Goal: Information Seeking & Learning: Check status

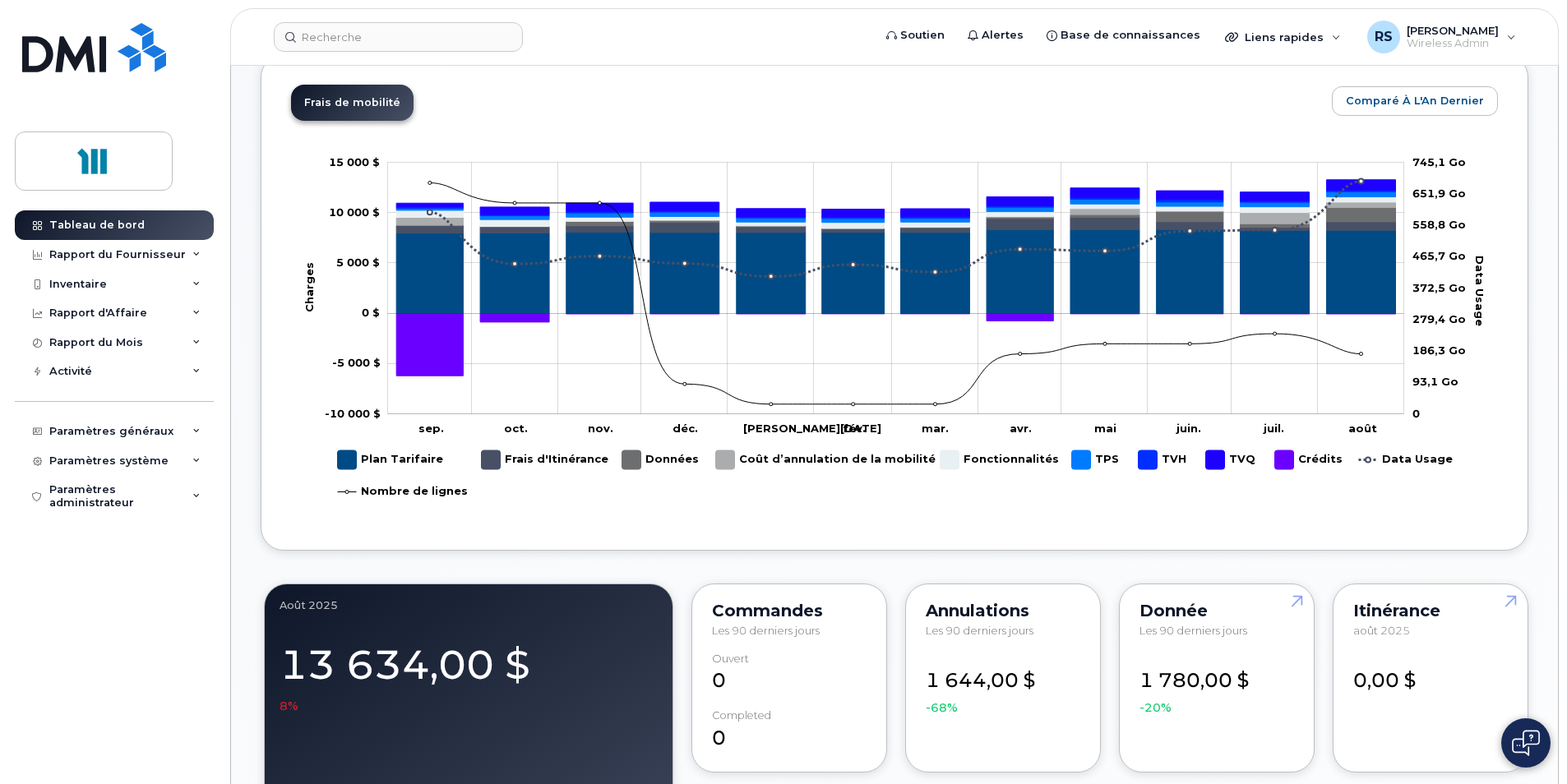
scroll to position [739, 0]
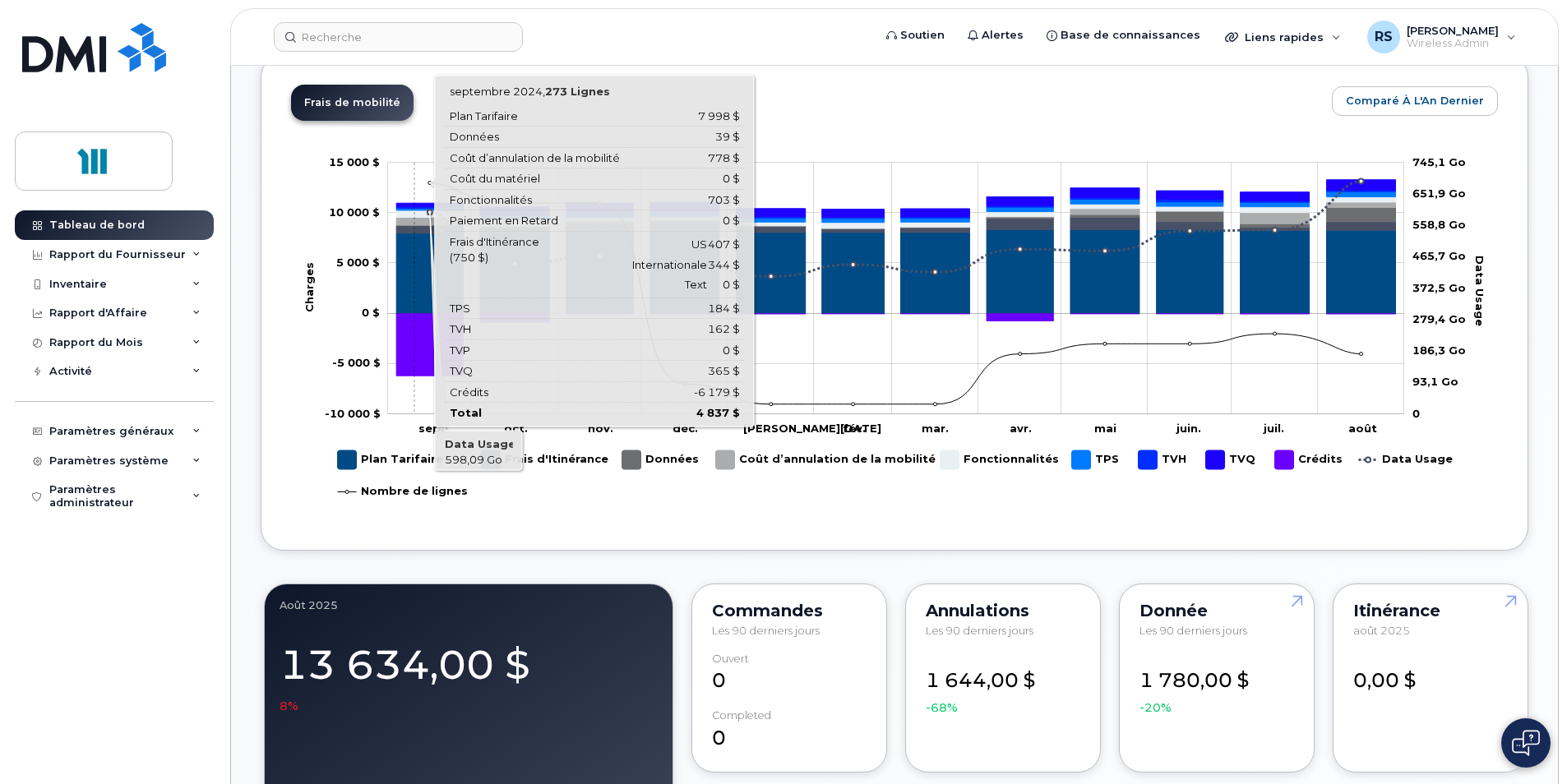
click at [414, 289] on icon "Plan Tarifaire" at bounding box center [429, 272] width 67 height 80
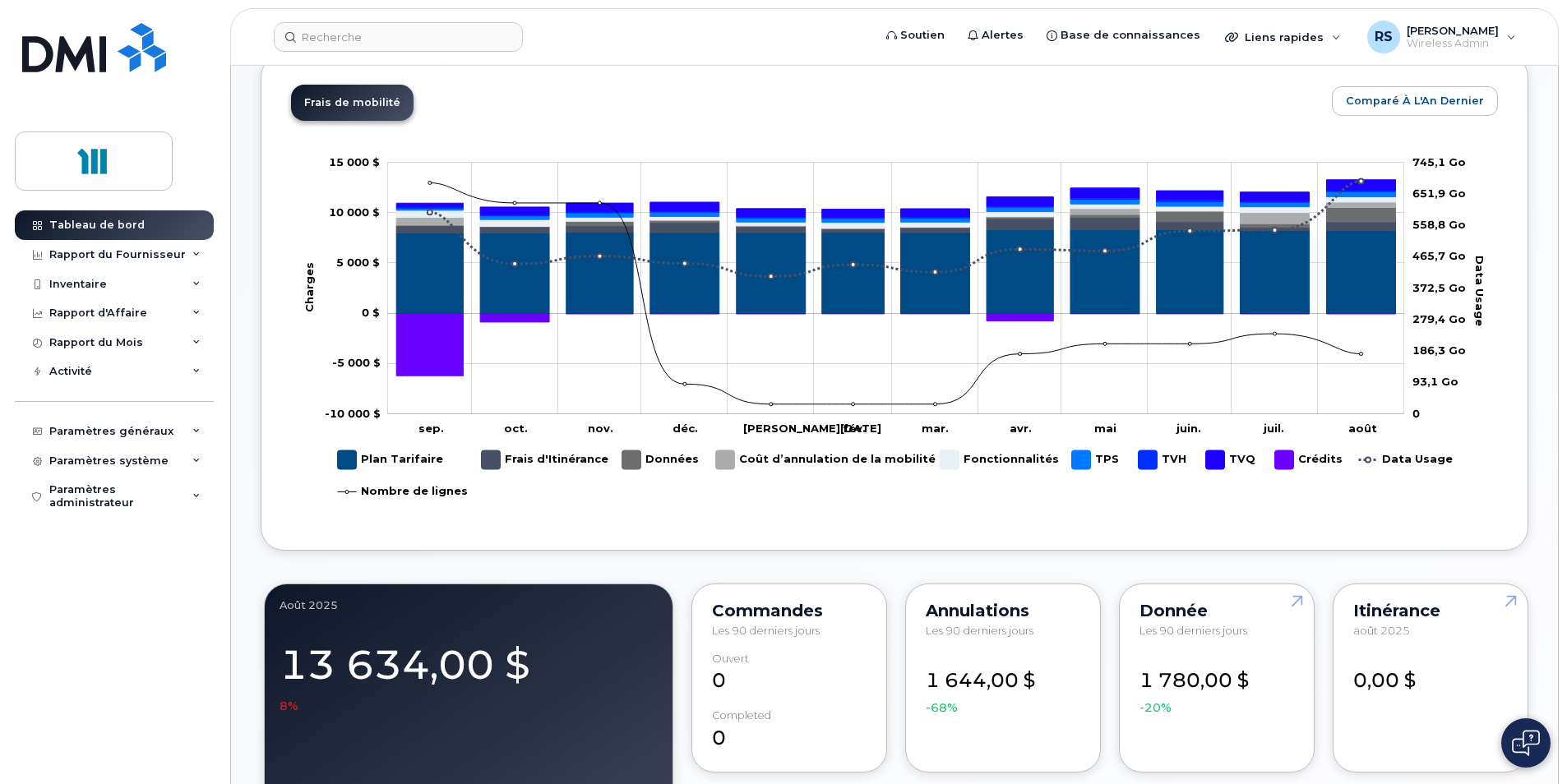
click at [632, 458] on rect "Légende" at bounding box center [661, 459] width 78 height 32
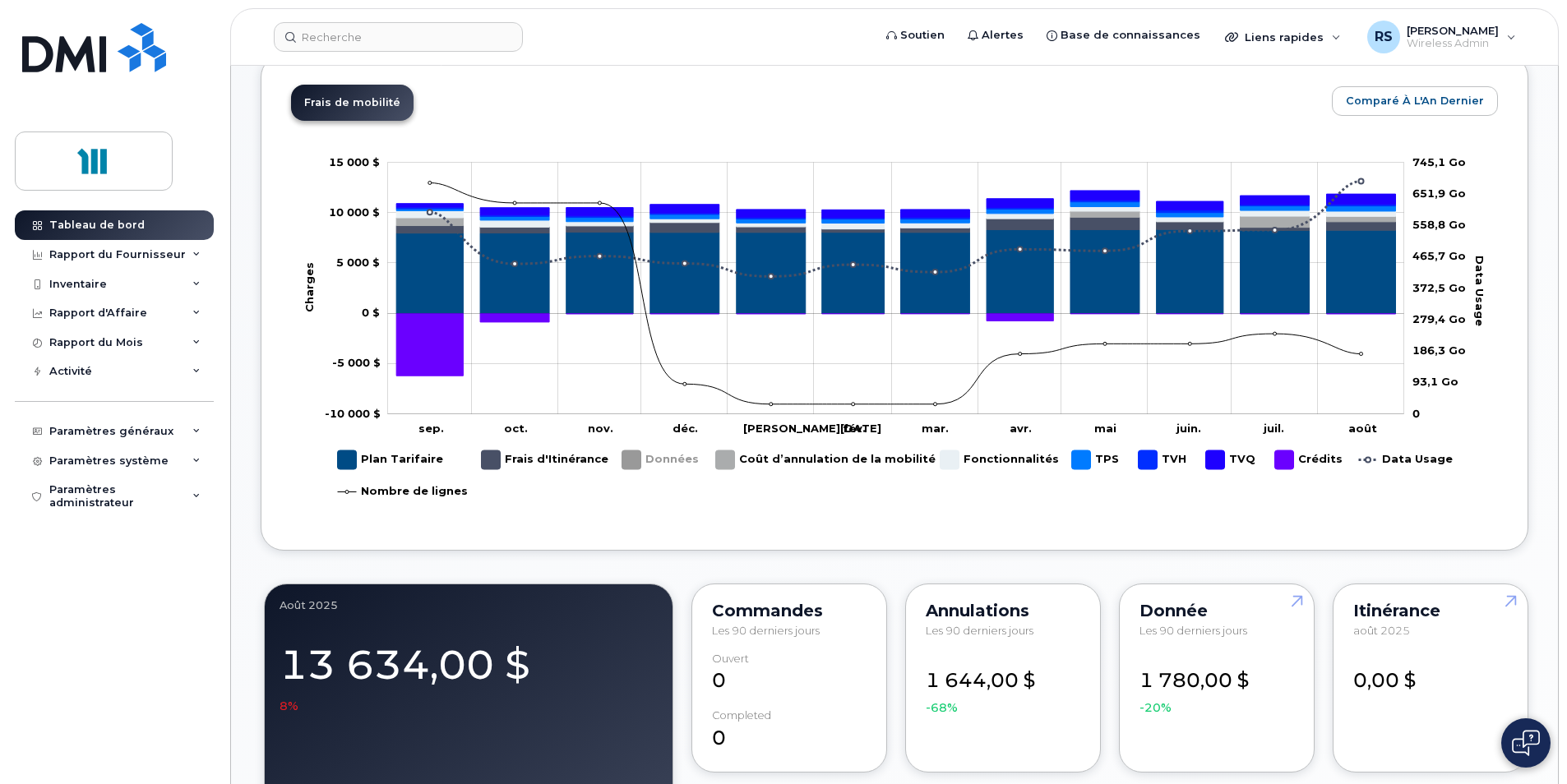
click at [637, 460] on rect "Légende" at bounding box center [661, 459] width 78 height 32
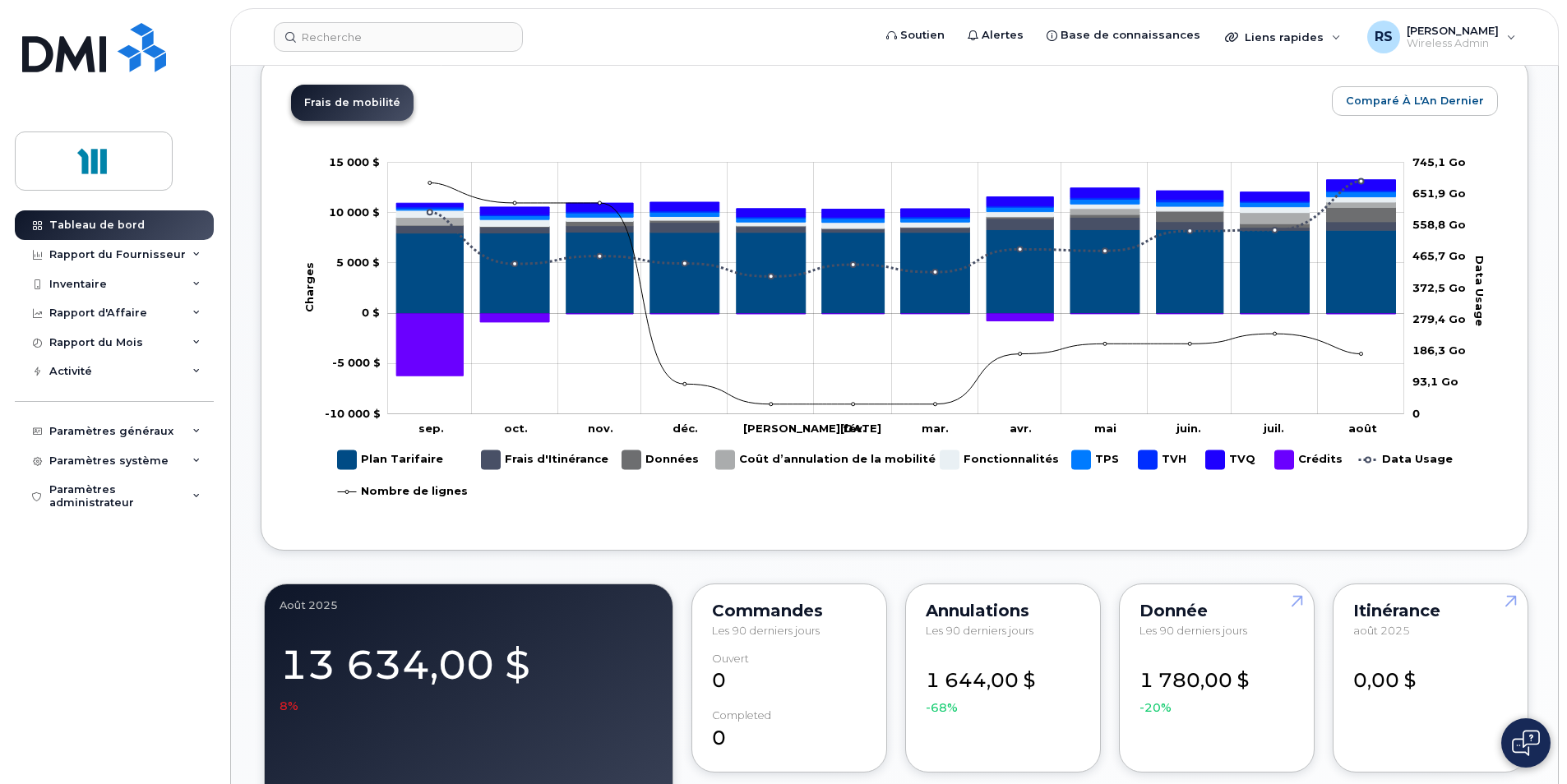
click at [351, 451] on rect "Légende" at bounding box center [389, 459] width 101 height 32
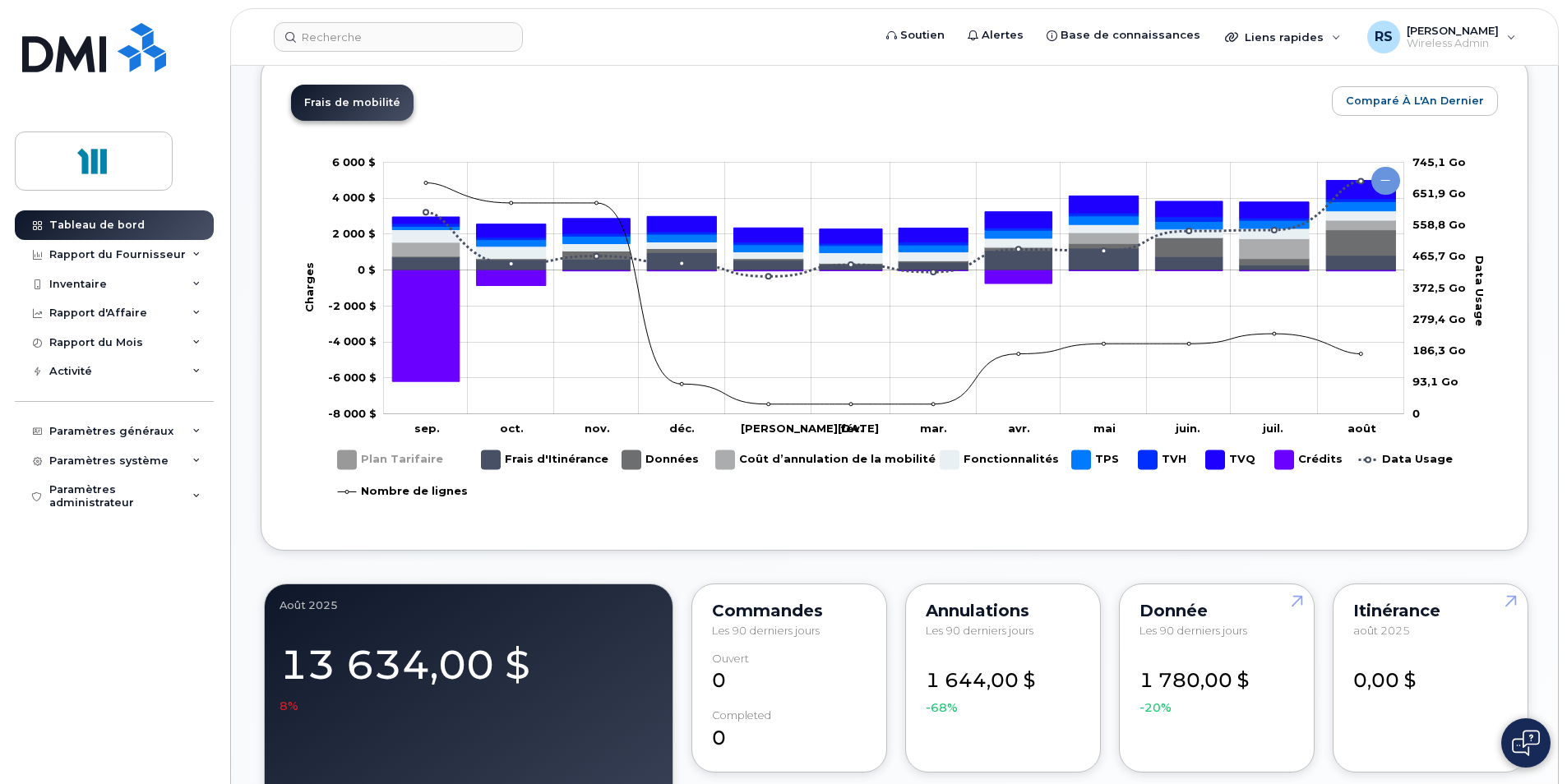
click at [637, 463] on rect "Légende" at bounding box center [661, 459] width 78 height 32
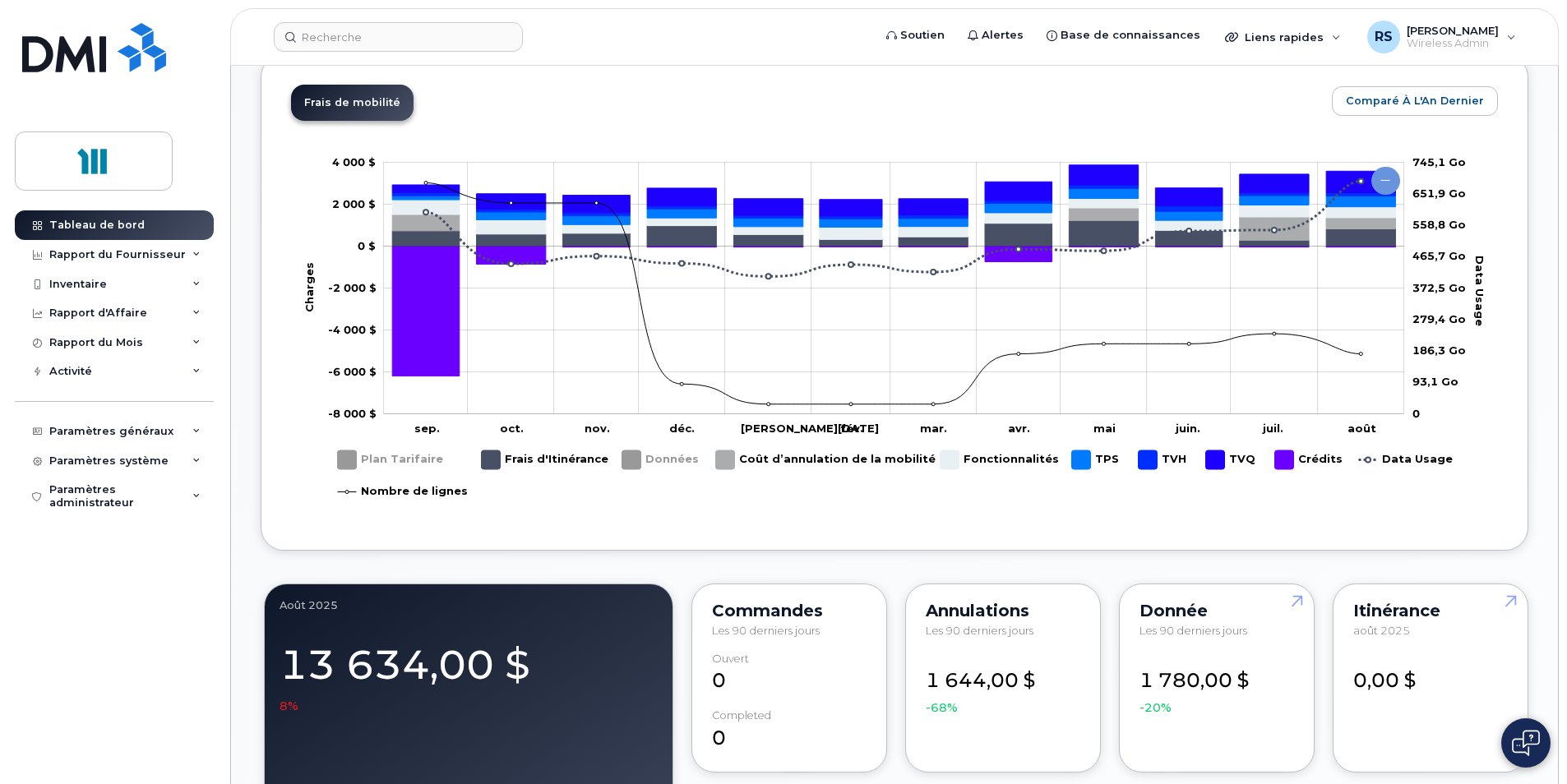
click at [1082, 460] on rect "Légende" at bounding box center [1096, 459] width 50 height 32
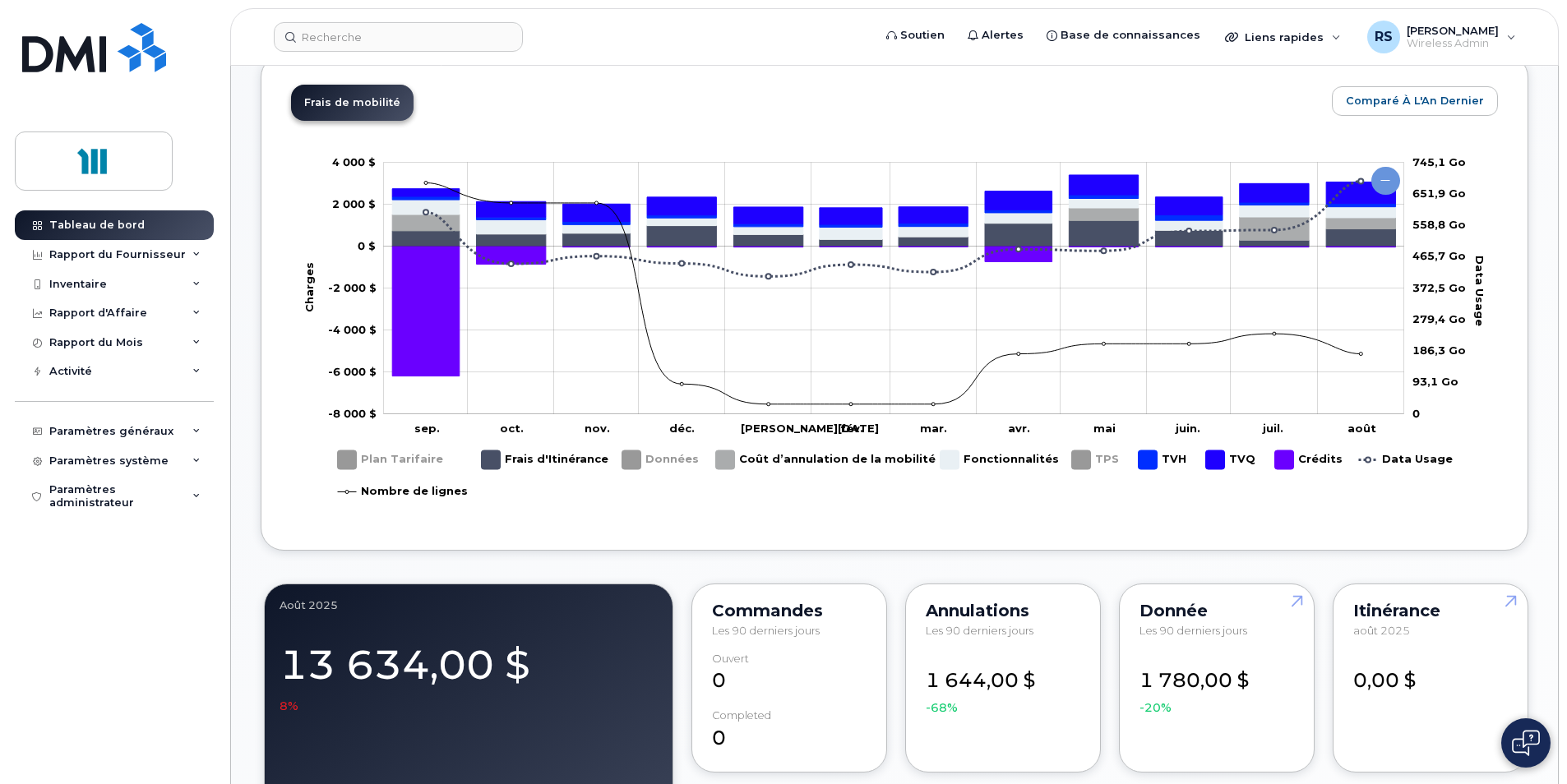
click at [1157, 459] on rect "Légende" at bounding box center [1164, 459] width 51 height 32
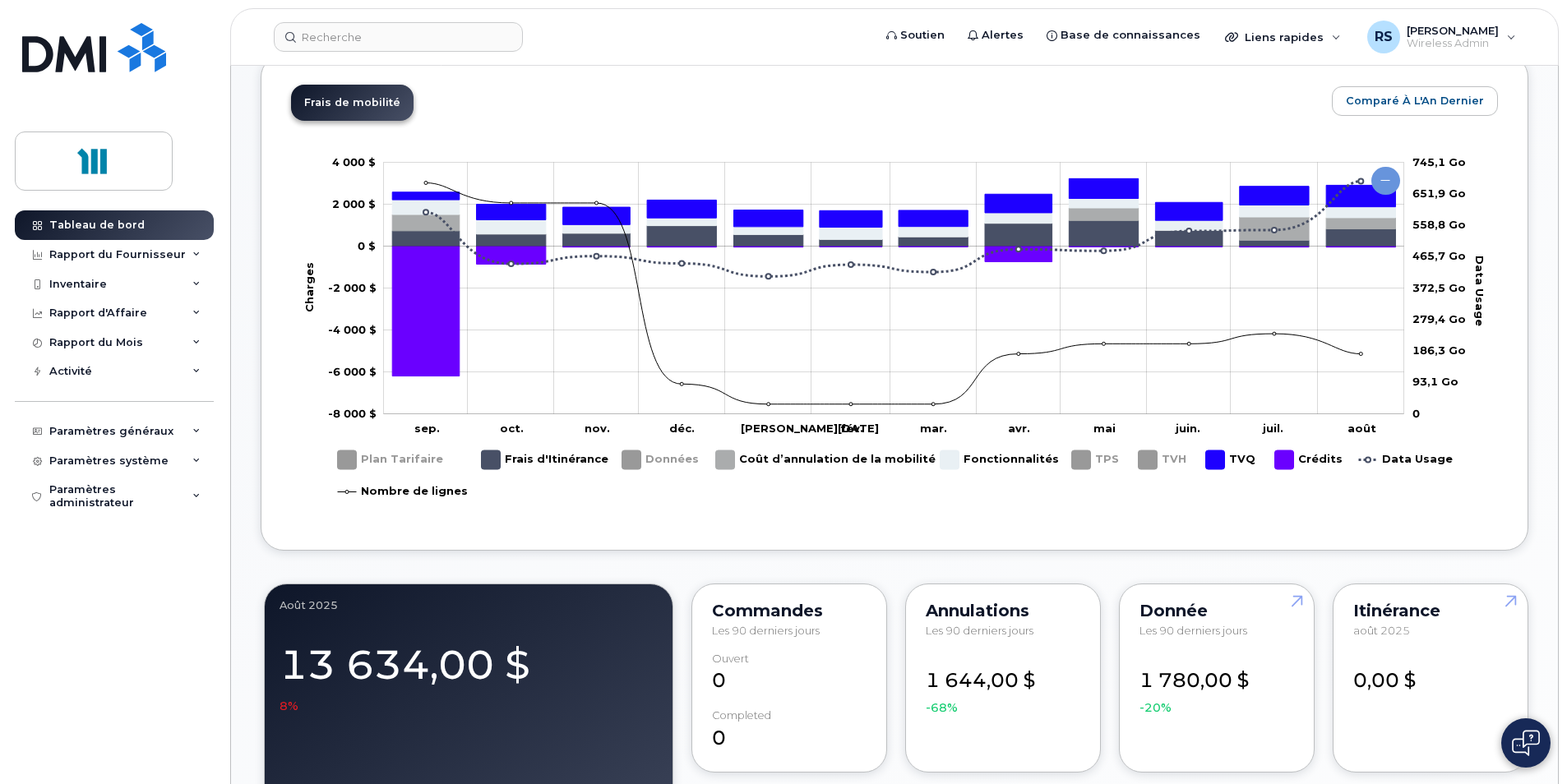
click at [1210, 457] on rect "Légende" at bounding box center [1232, 459] width 53 height 32
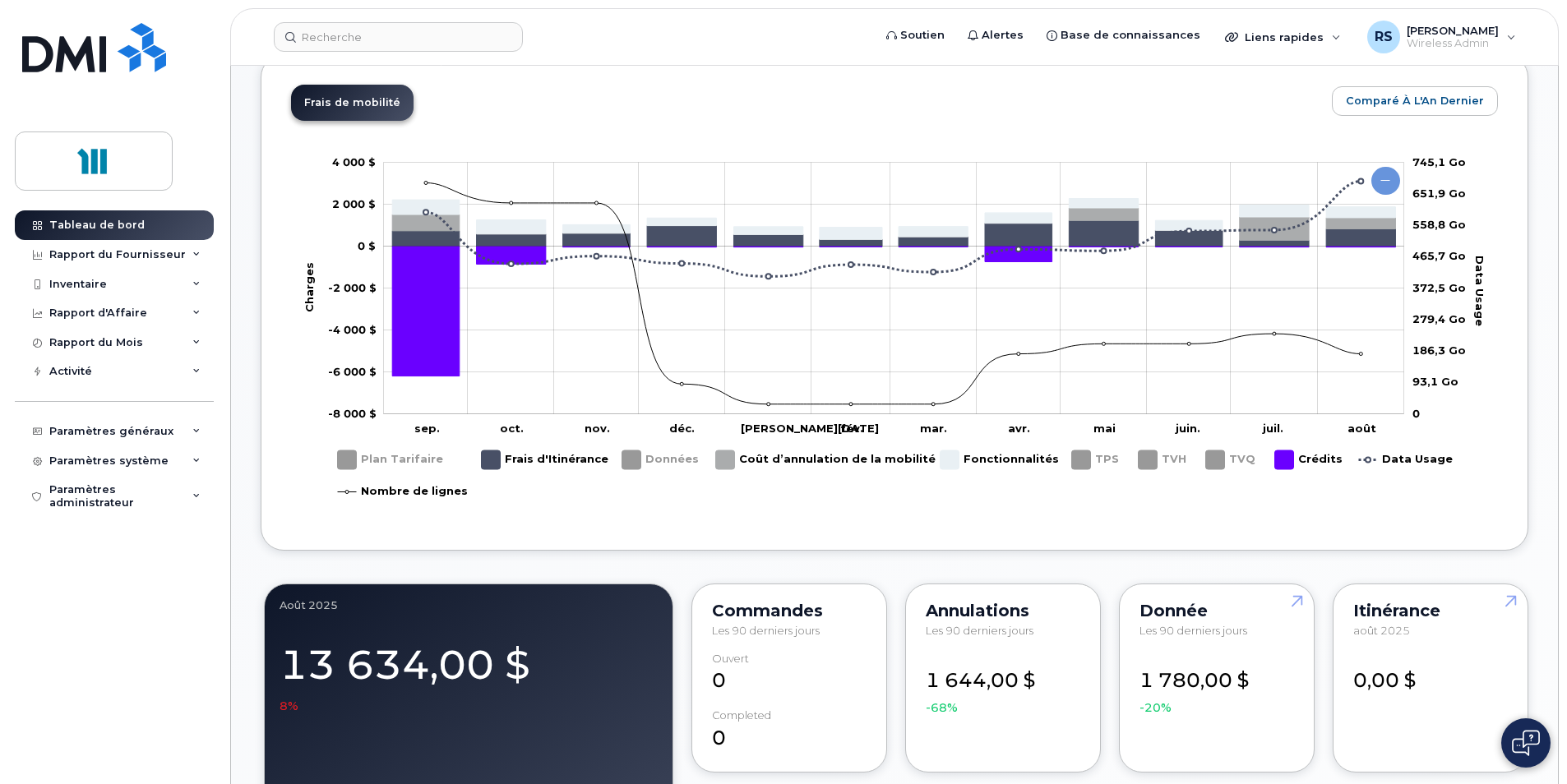
click at [1282, 460] on rect "Légende" at bounding box center [1308, 459] width 68 height 32
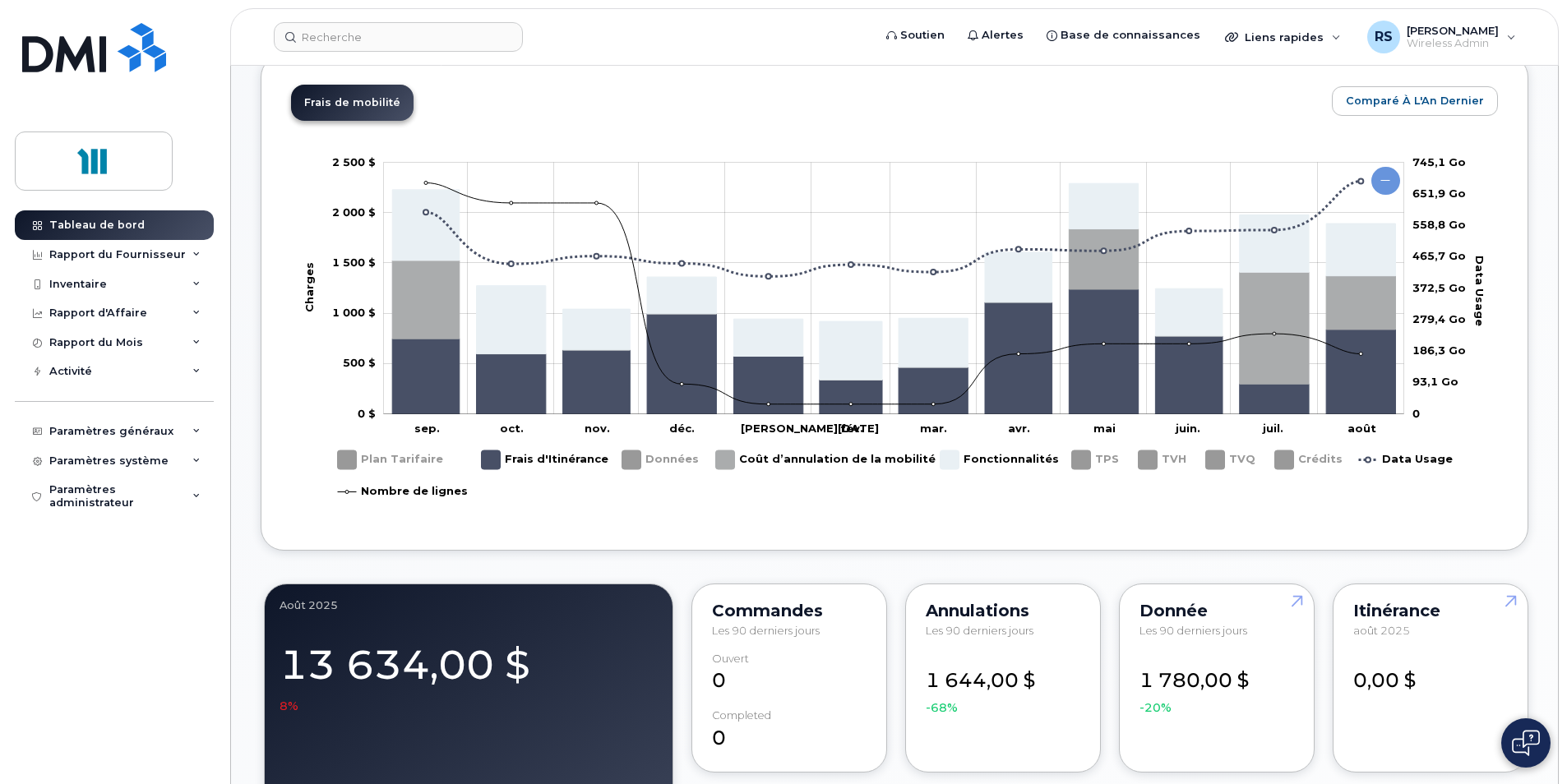
click at [500, 461] on rect "Légende" at bounding box center [544, 459] width 124 height 32
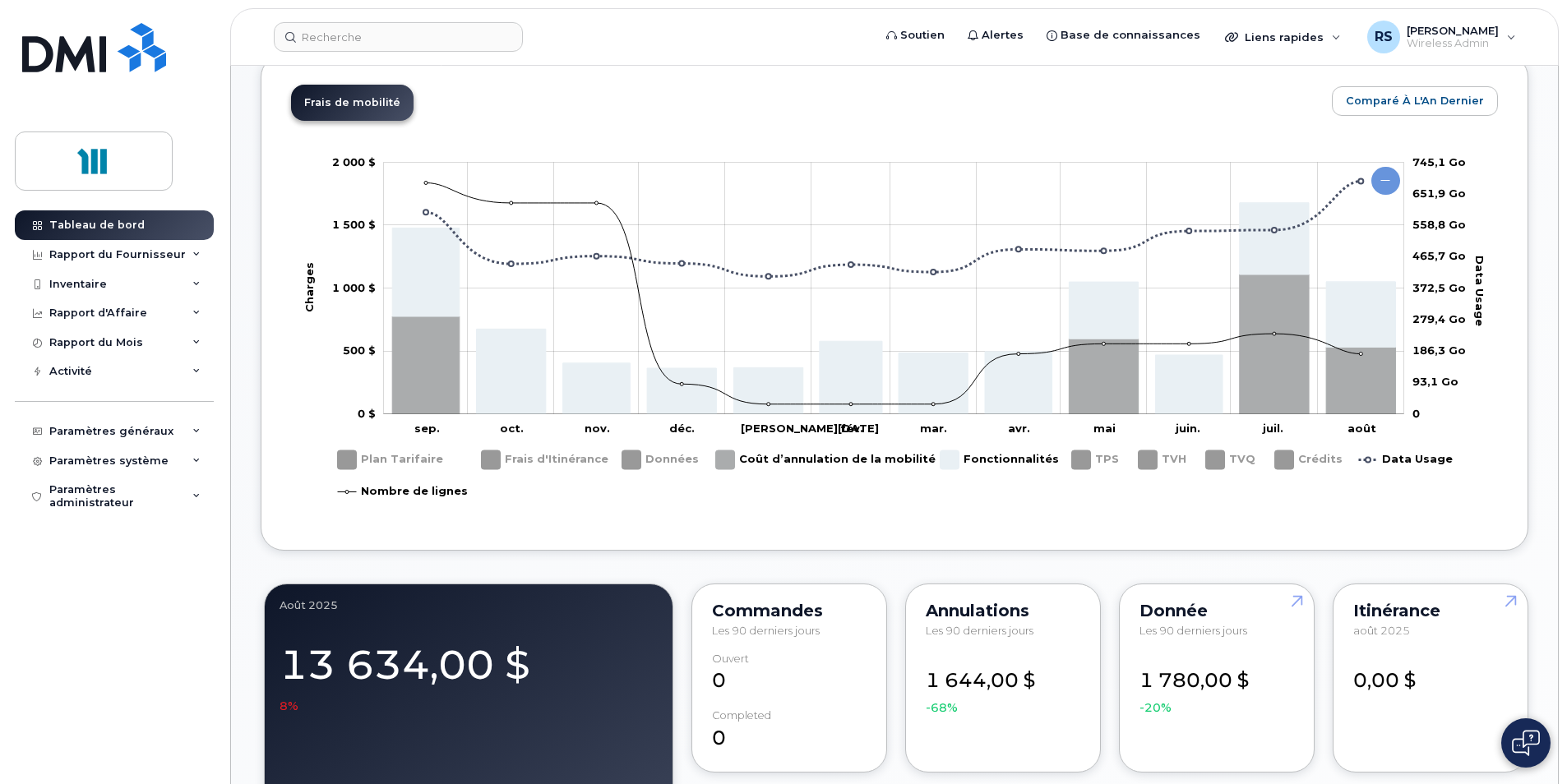
click at [419, 491] on rect "Légende" at bounding box center [401, 492] width 127 height 32
click at [826, 454] on rect "Légende" at bounding box center [819, 459] width 208 height 32
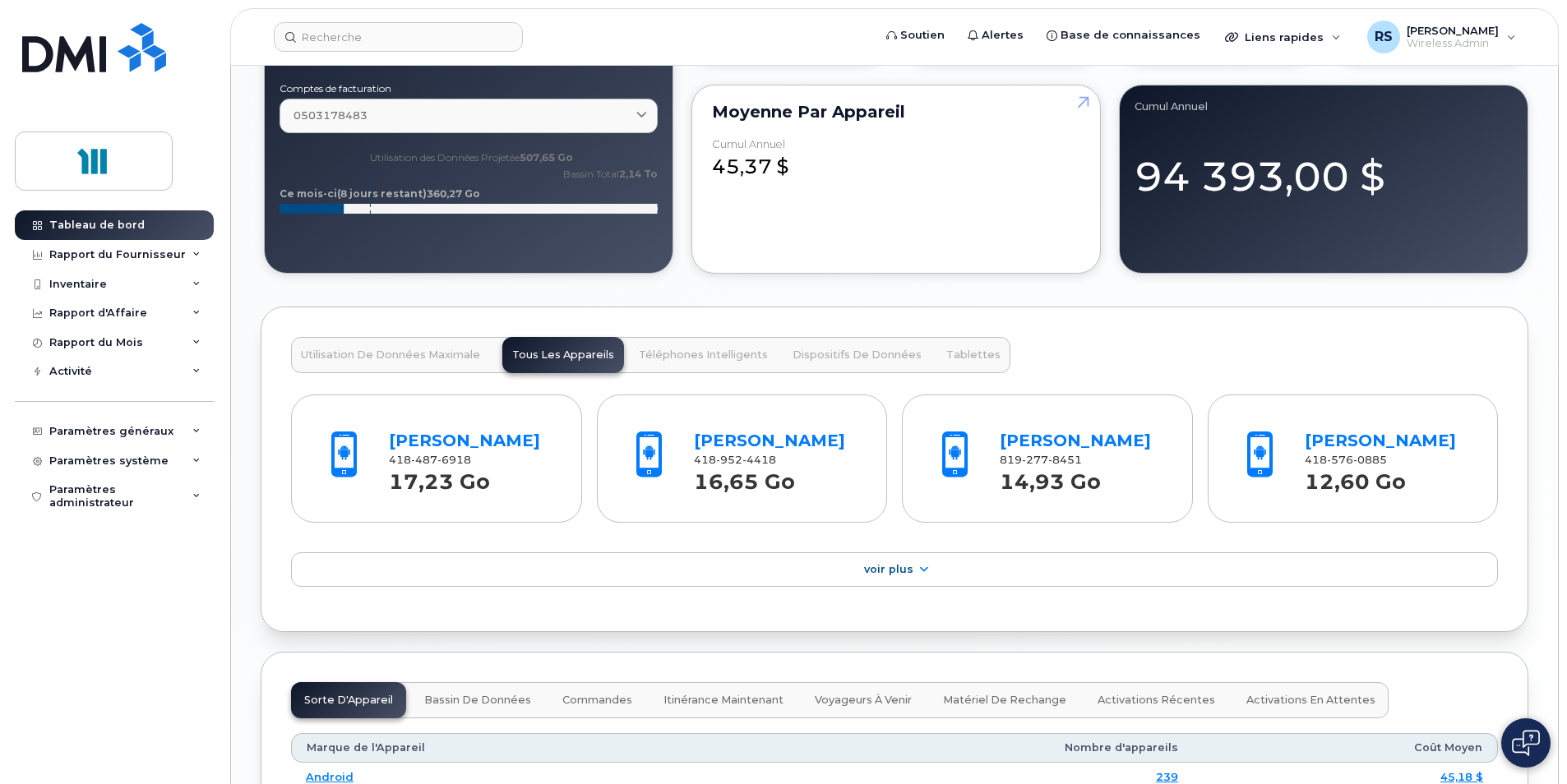
scroll to position [1561, 0]
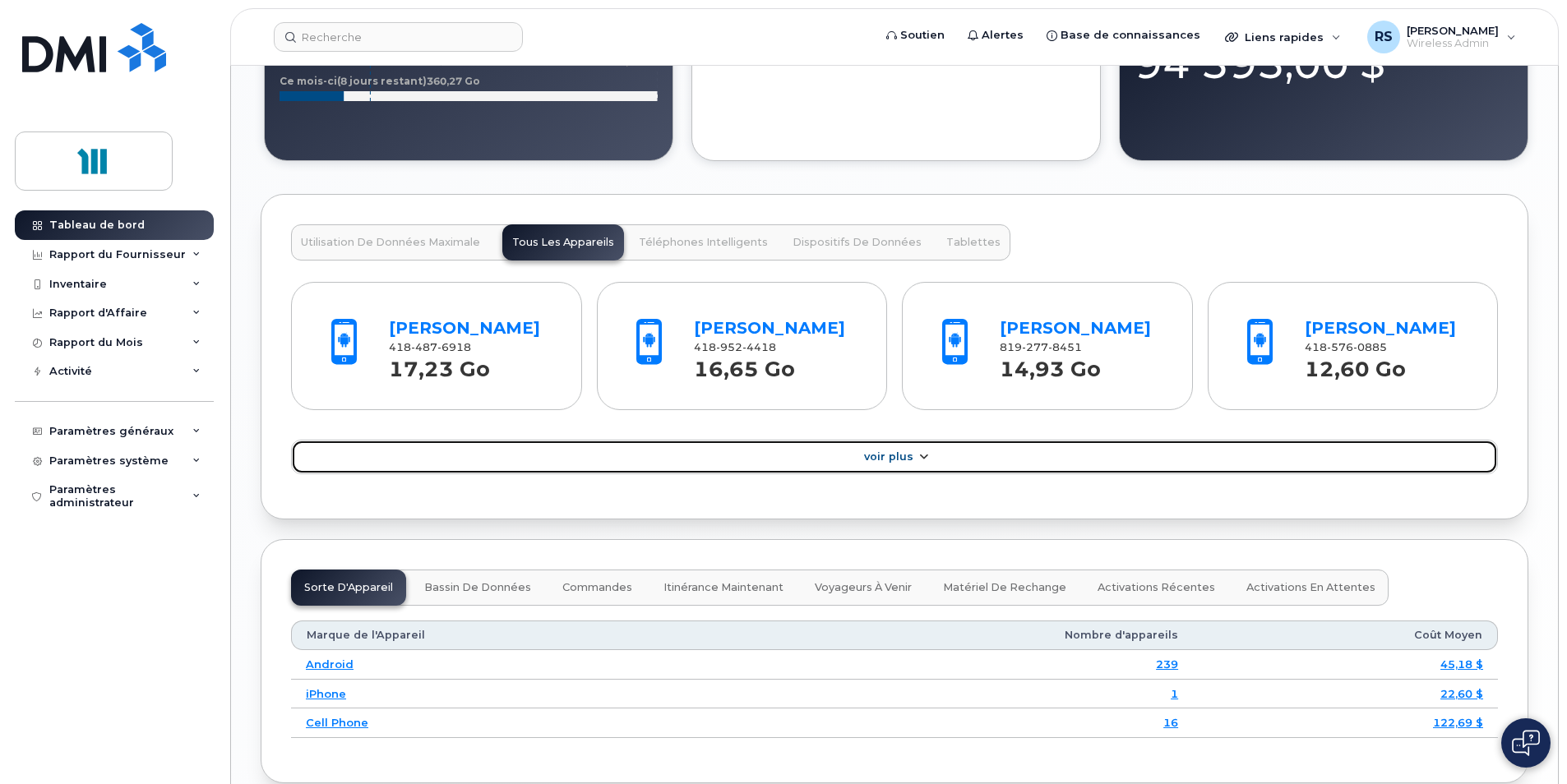
click at [887, 450] on span "Voir Plus" at bounding box center [889, 456] width 49 height 12
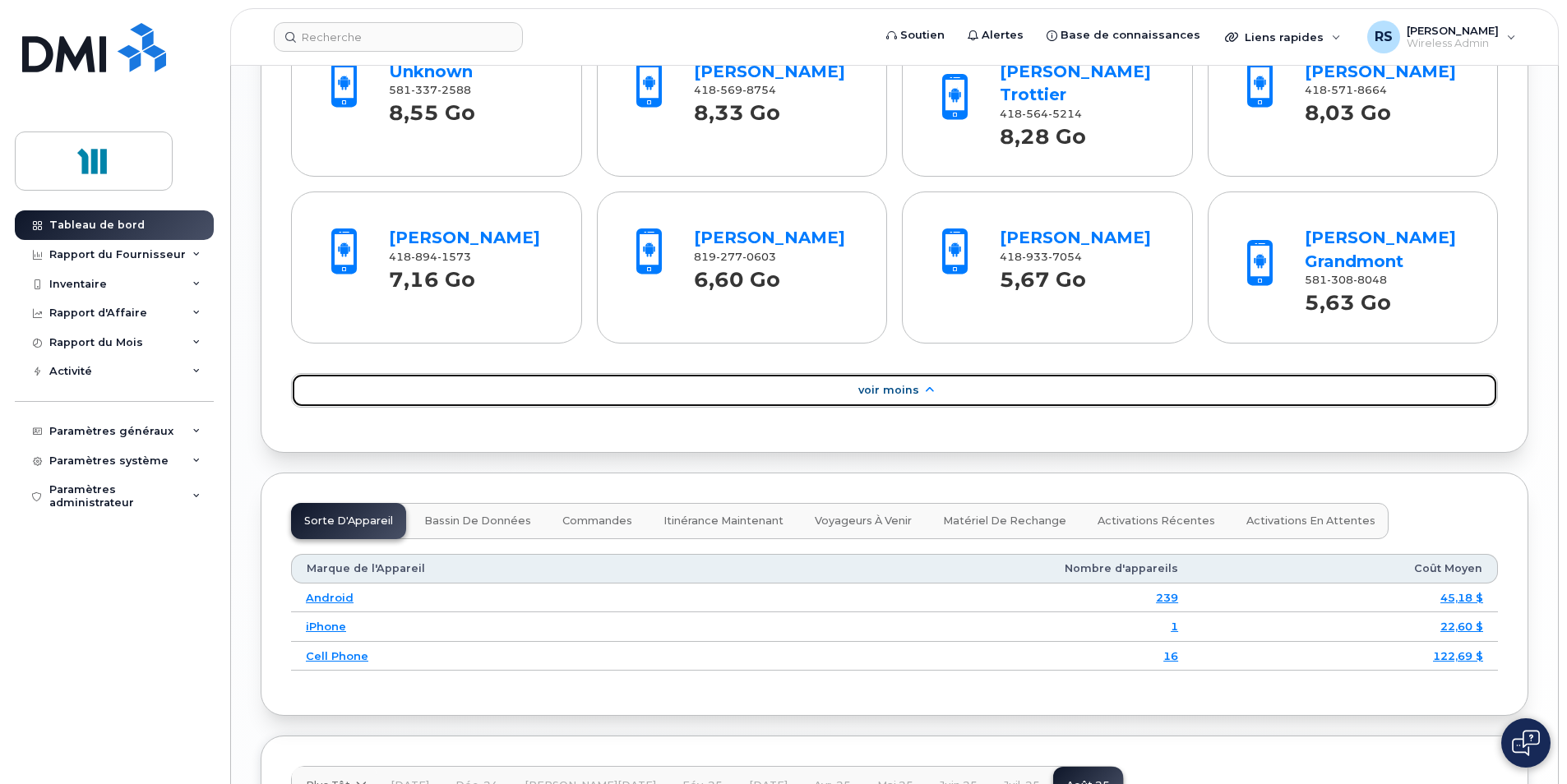
scroll to position [2136, 0]
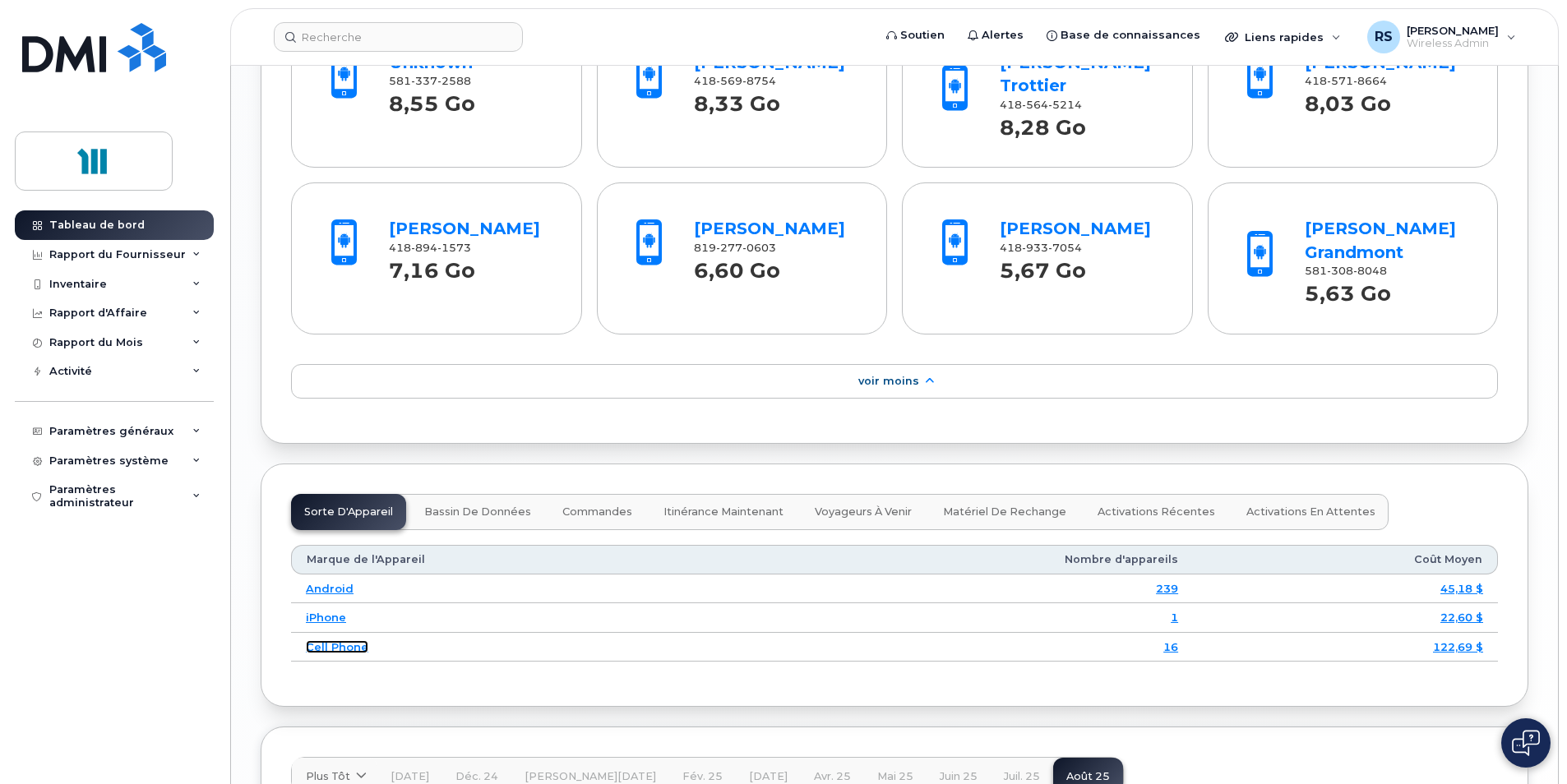
click at [342, 650] on link "Cell Phone" at bounding box center [336, 646] width 62 height 13
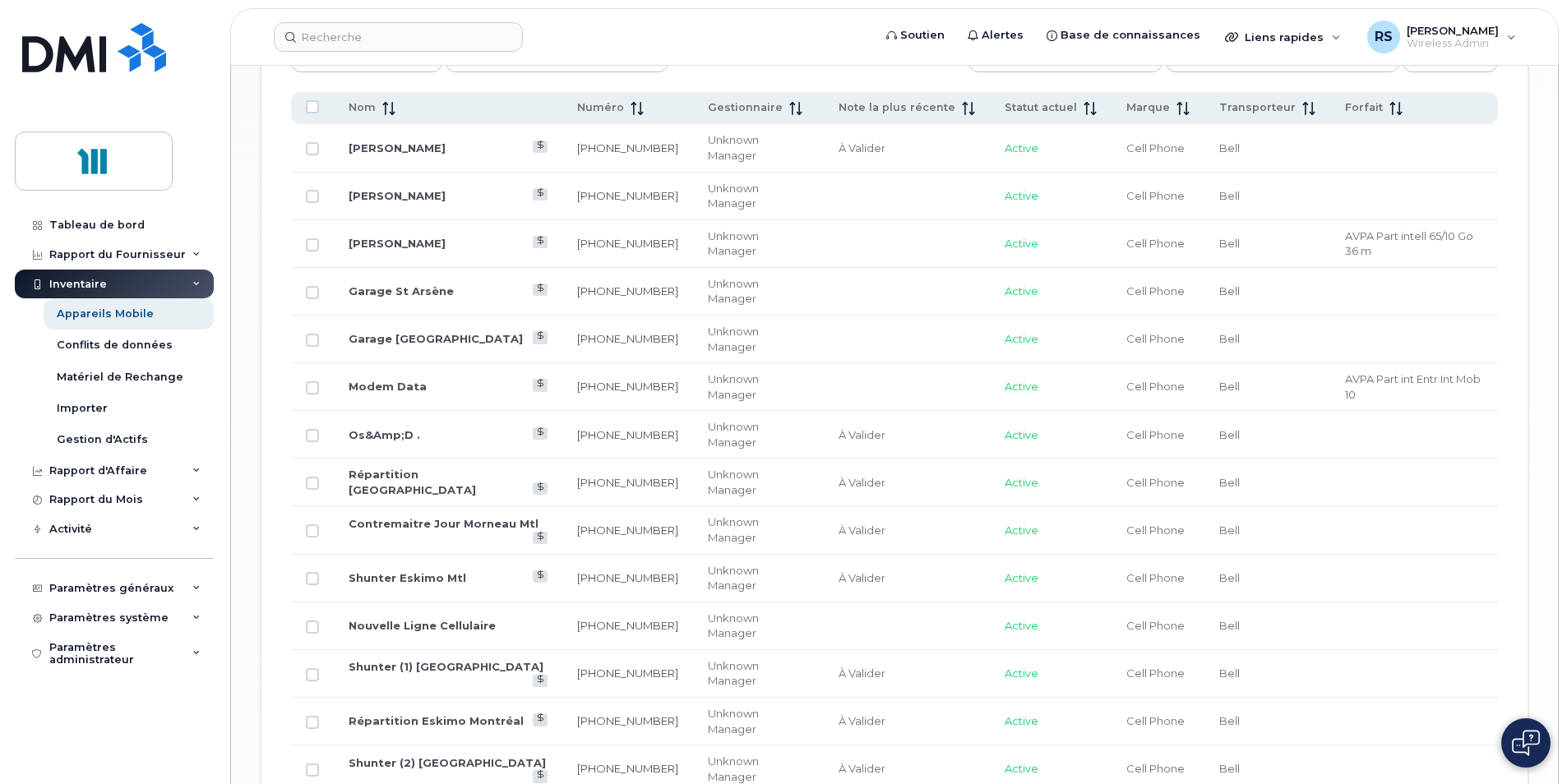
scroll to position [853, 0]
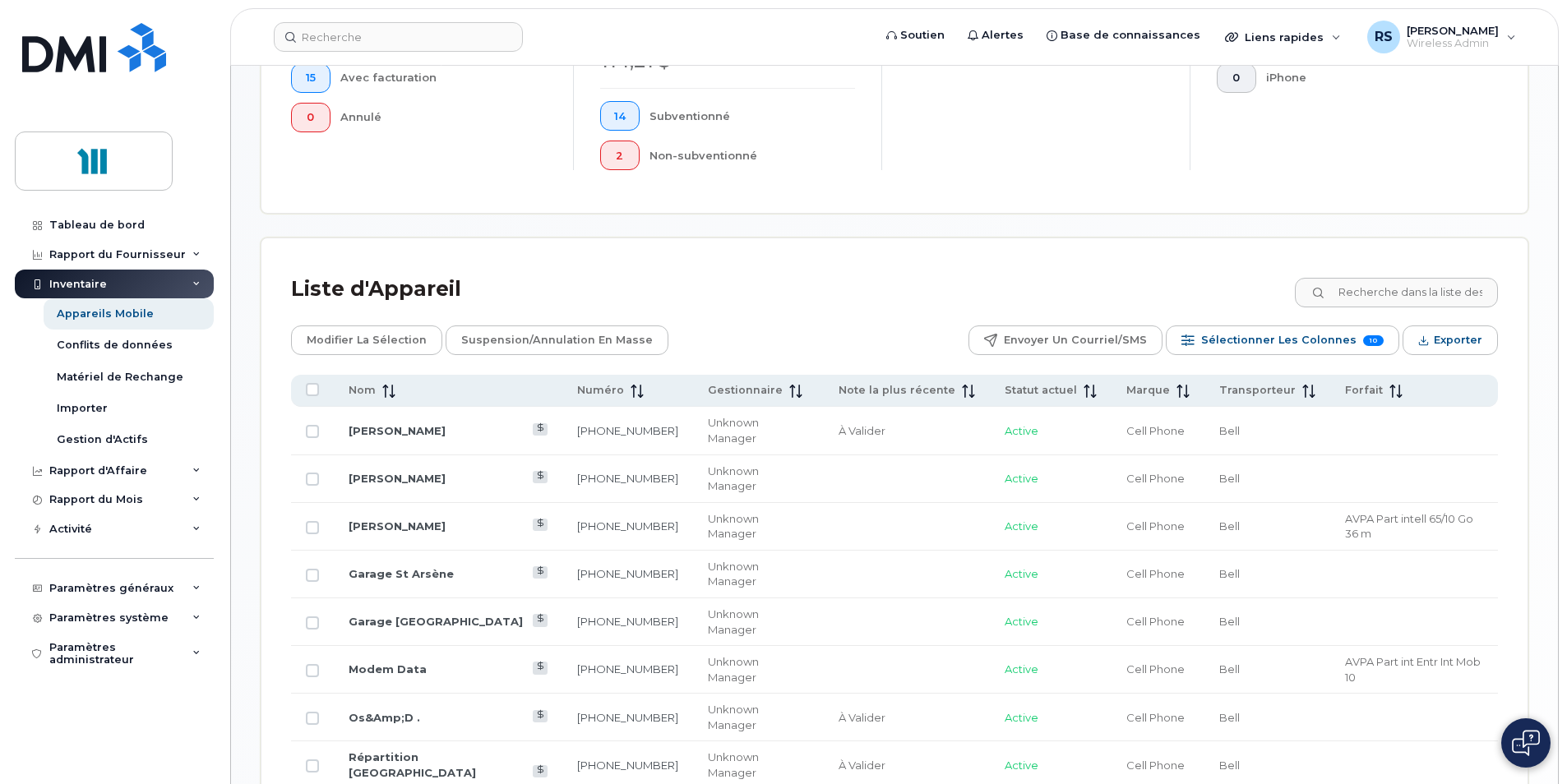
scroll to position [524, 0]
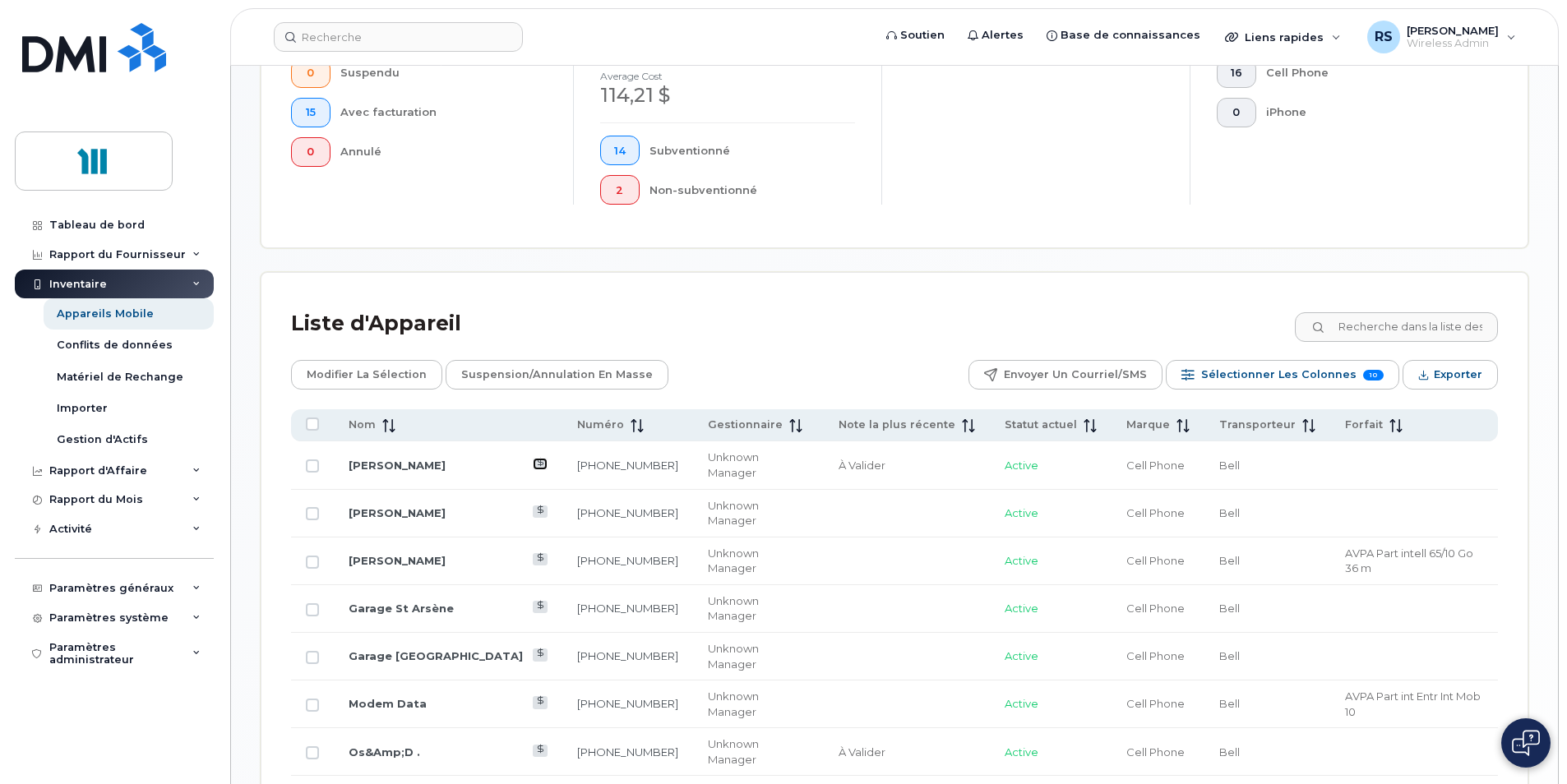
click at [542, 458] on icon at bounding box center [540, 462] width 9 height 9
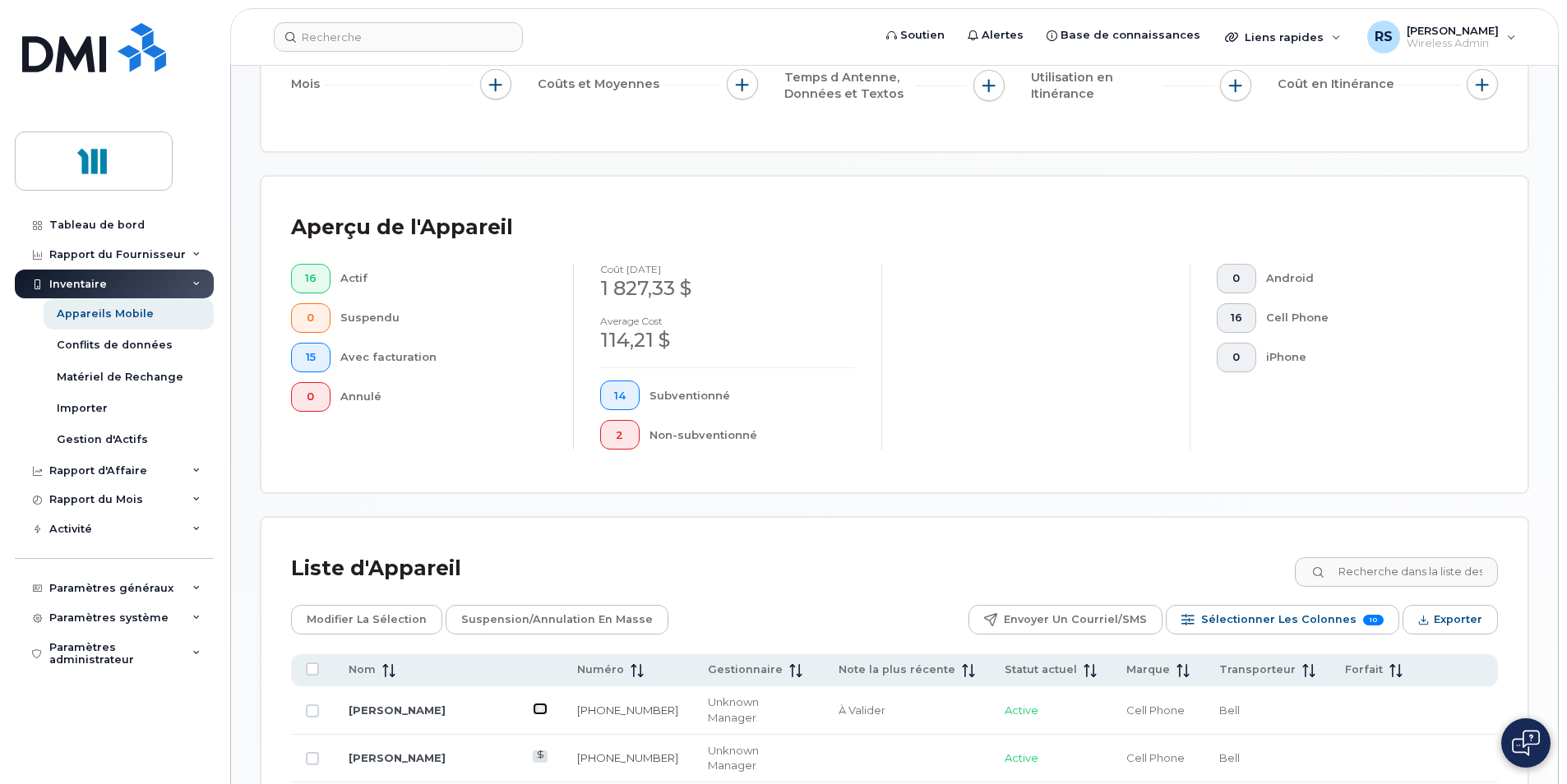
scroll to position [278, 0]
click at [1514, 43] on div "RS [PERSON_NAME] Wireless Admin" at bounding box center [1442, 37] width 172 height 33
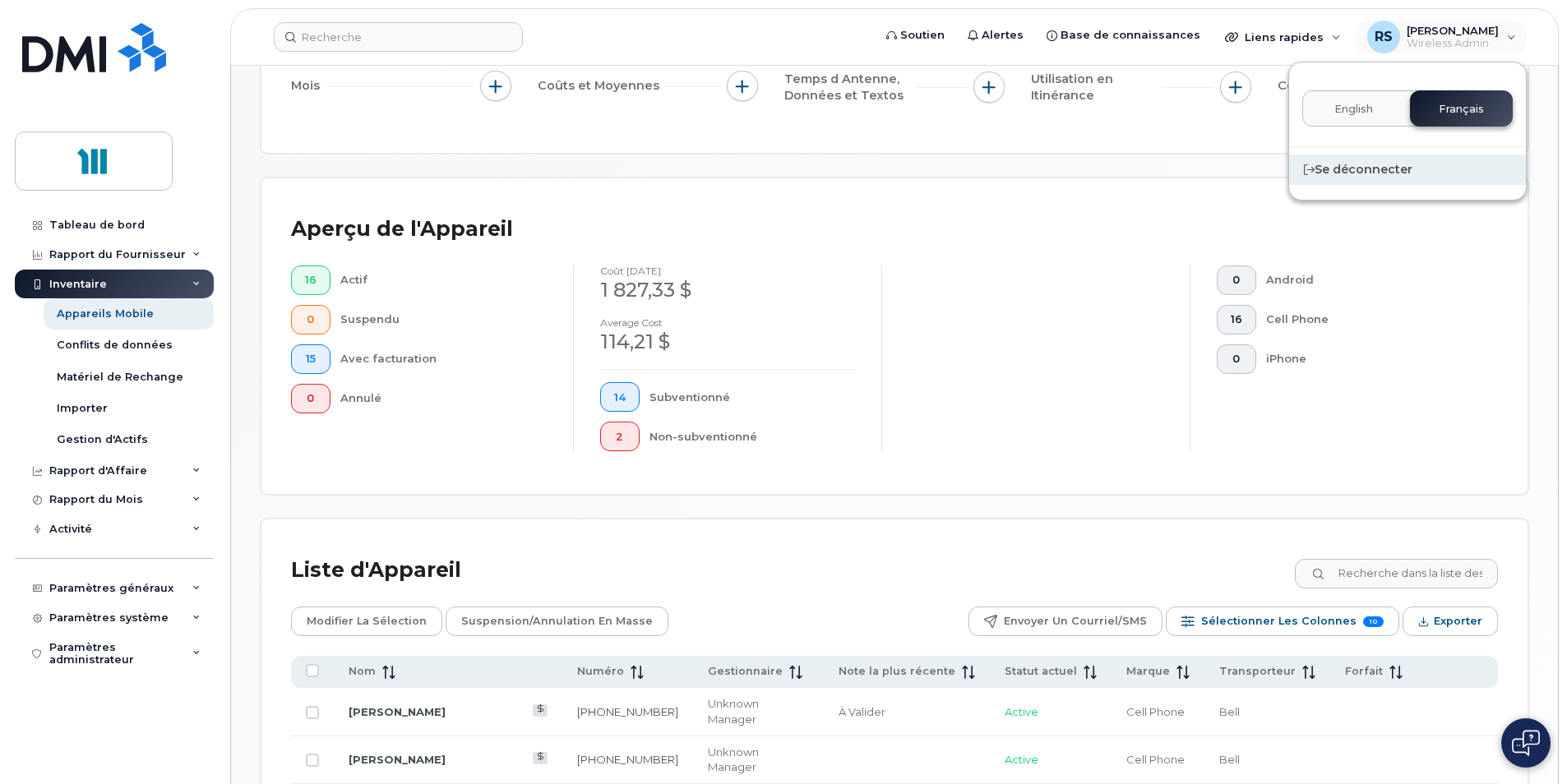
click at [1374, 168] on div "Se déconnecter" at bounding box center [1407, 169] width 237 height 30
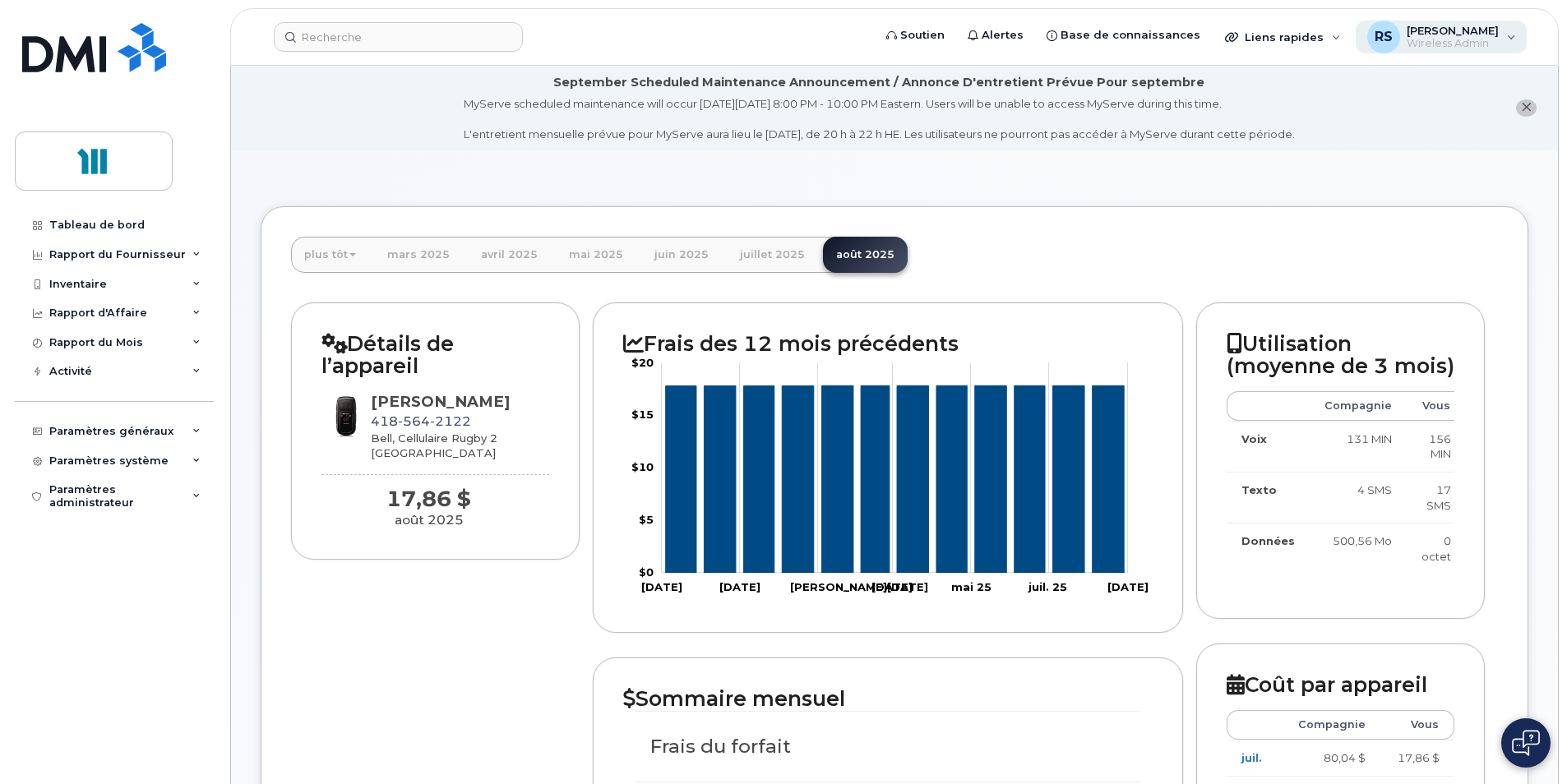
click at [1513, 33] on div "RS [PERSON_NAME] Wireless Admin" at bounding box center [1442, 37] width 172 height 33
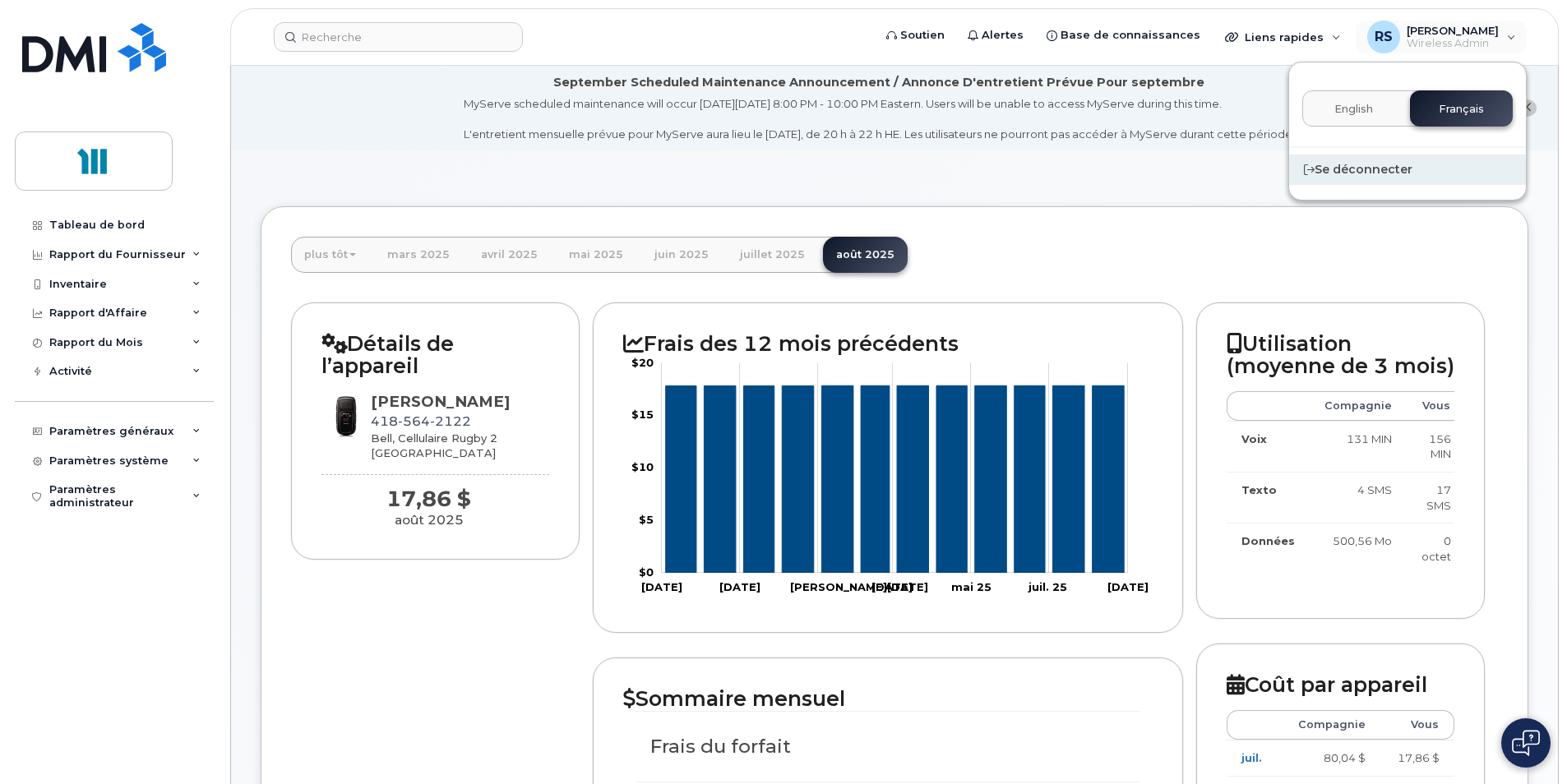
click at [1373, 169] on div "Se déconnecter" at bounding box center [1407, 169] width 237 height 30
